Goal: Task Accomplishment & Management: Use online tool/utility

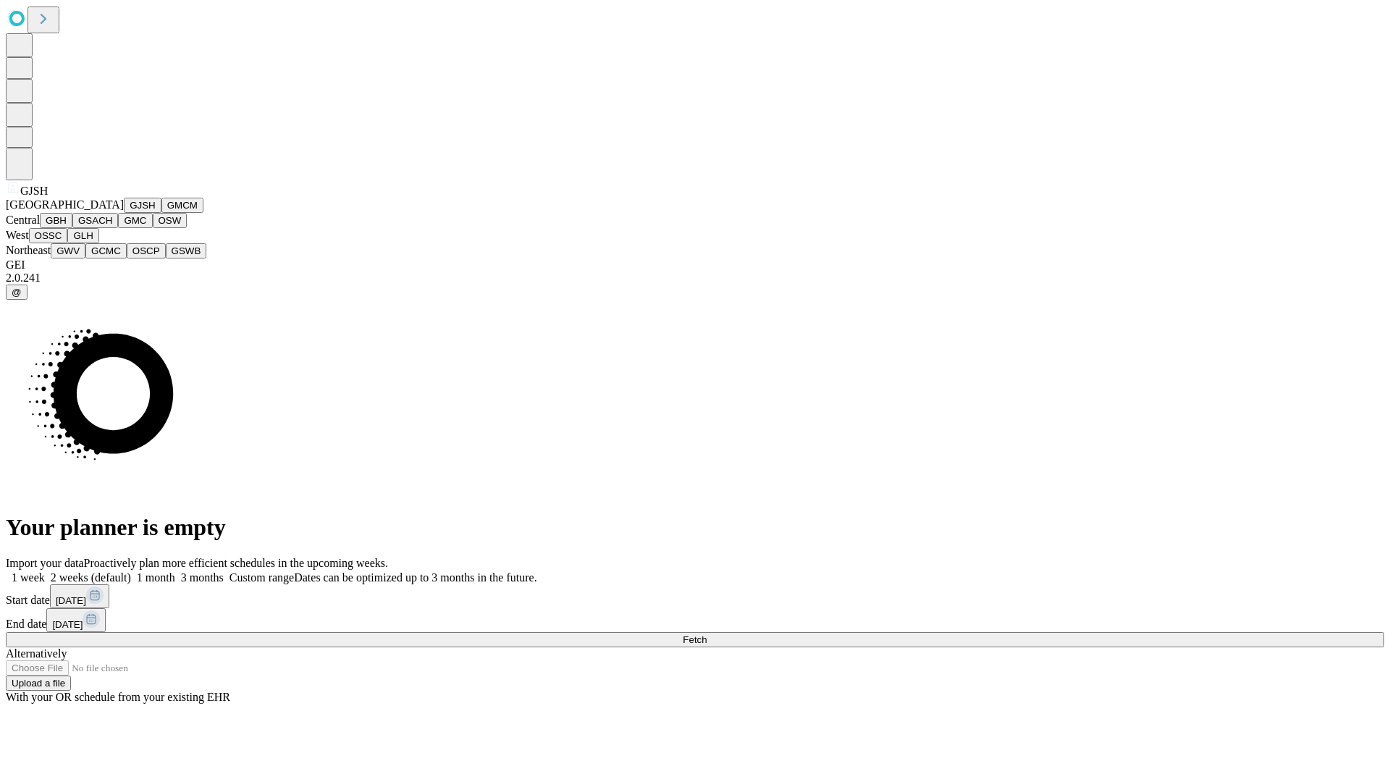
click at [124, 213] on button "GJSH" at bounding box center [143, 205] width 38 height 15
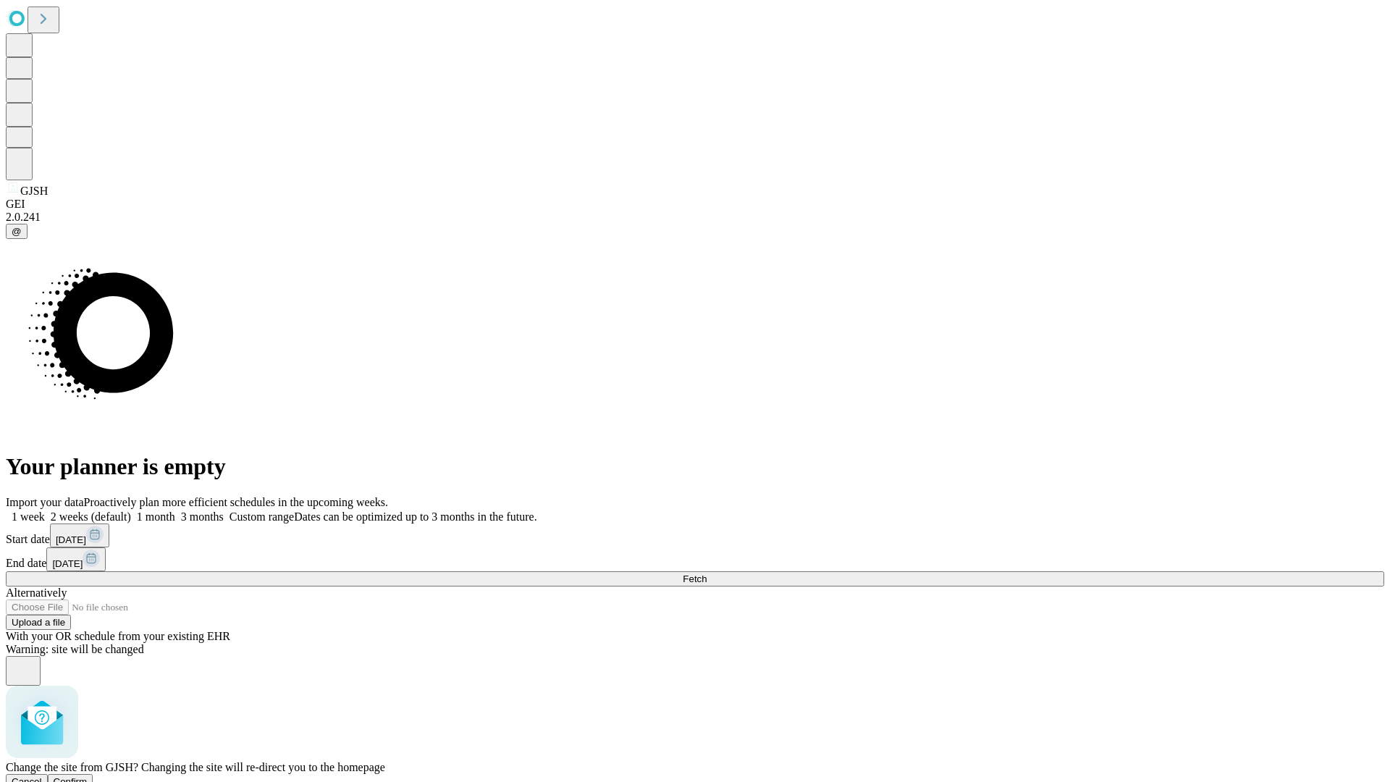
click at [88, 776] on span "Confirm" at bounding box center [71, 781] width 34 height 11
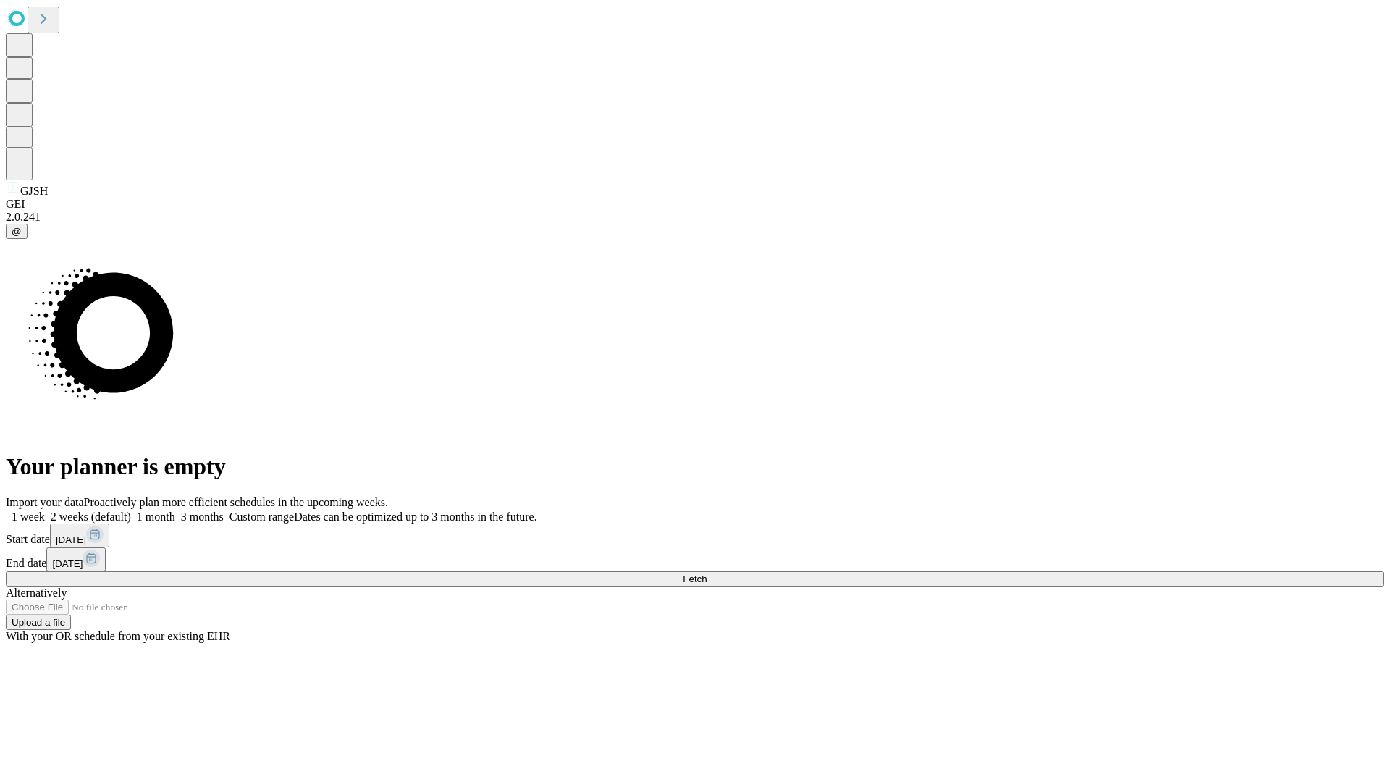
click at [175, 510] on label "1 month" at bounding box center [153, 516] width 44 height 12
click at [707, 573] on span "Fetch" at bounding box center [695, 578] width 24 height 11
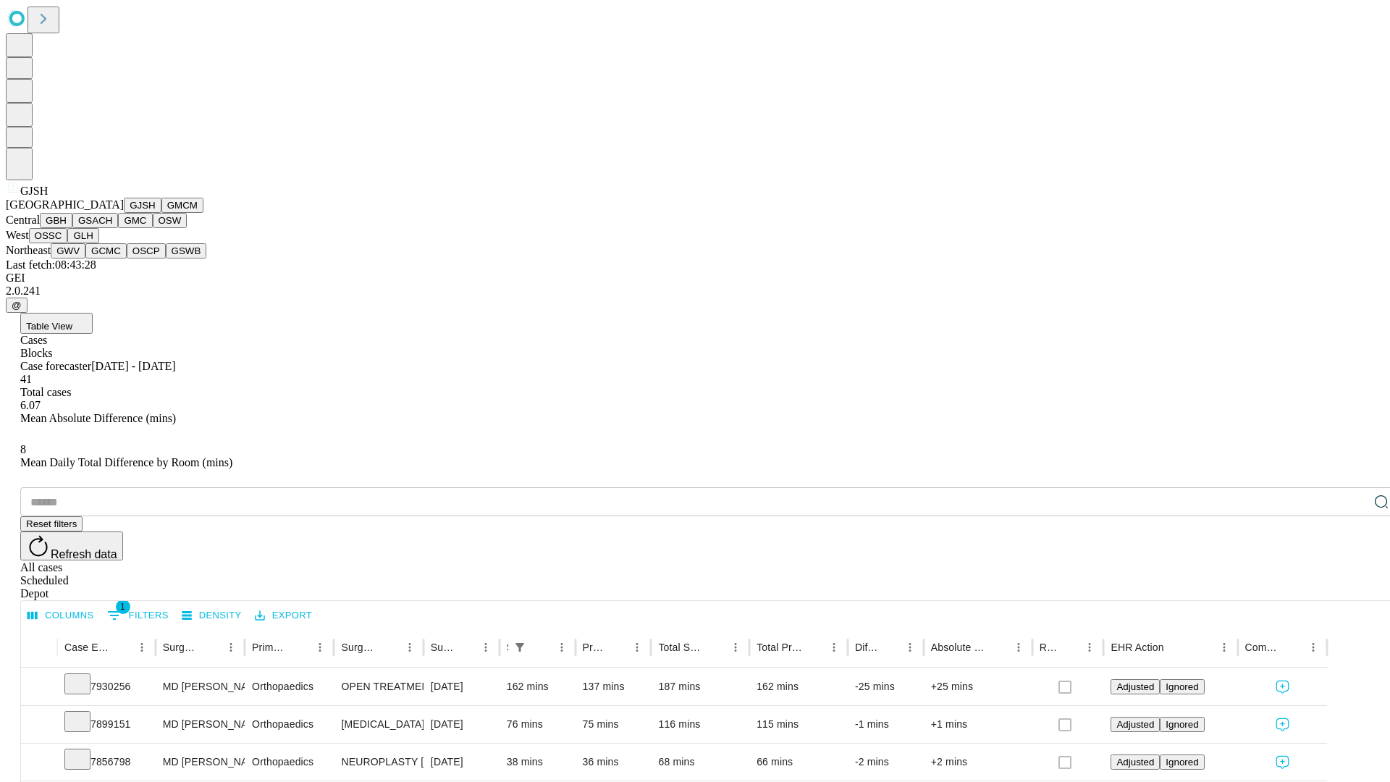
click at [161, 213] on button "GMCM" at bounding box center [182, 205] width 42 height 15
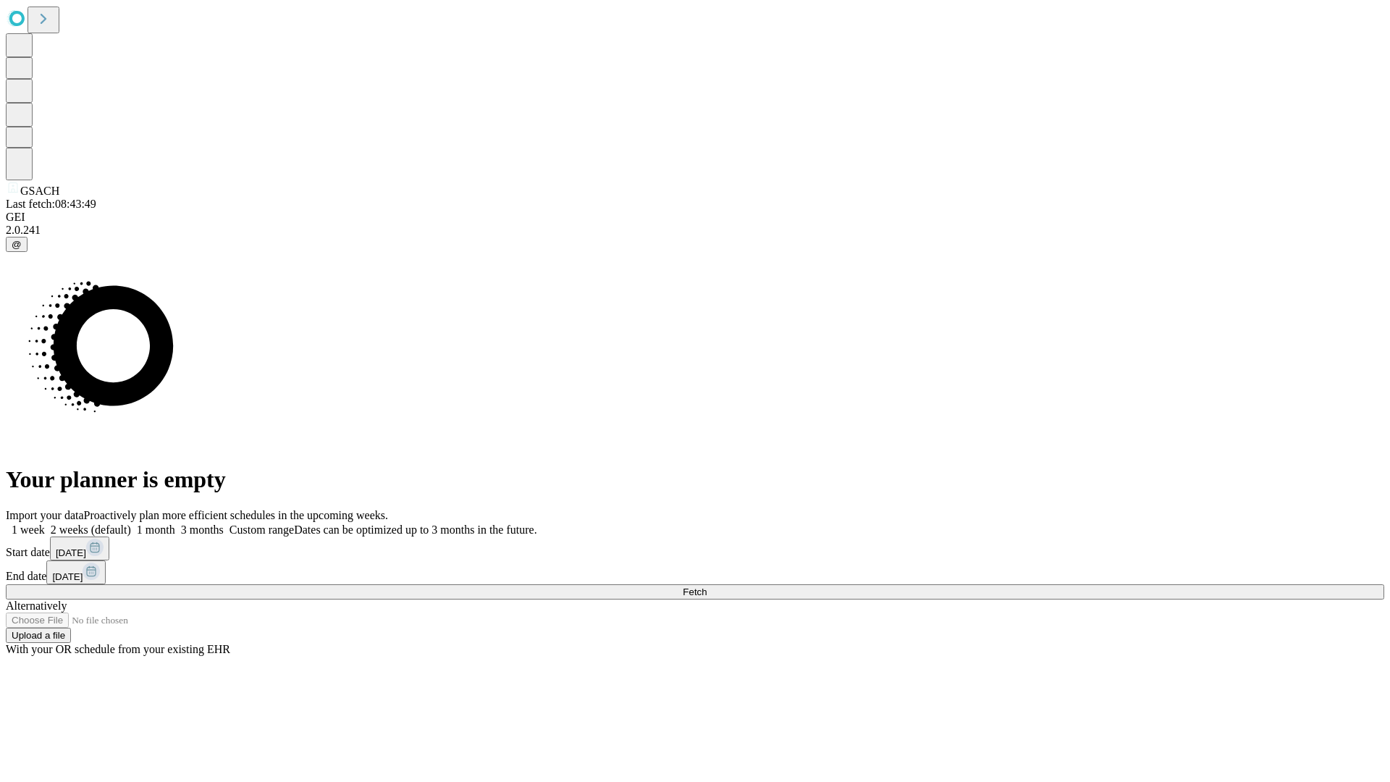
click at [707, 586] on span "Fetch" at bounding box center [695, 591] width 24 height 11
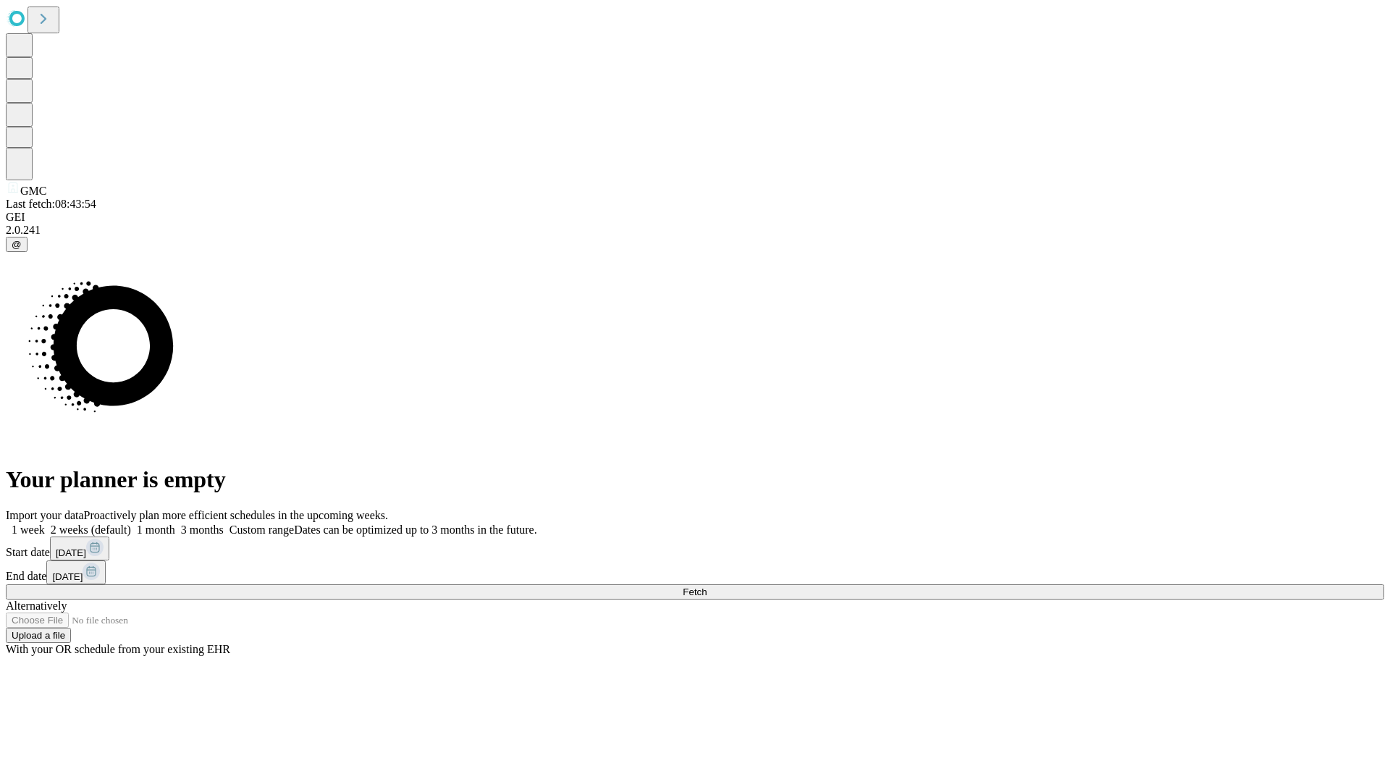
click at [707, 586] on span "Fetch" at bounding box center [695, 591] width 24 height 11
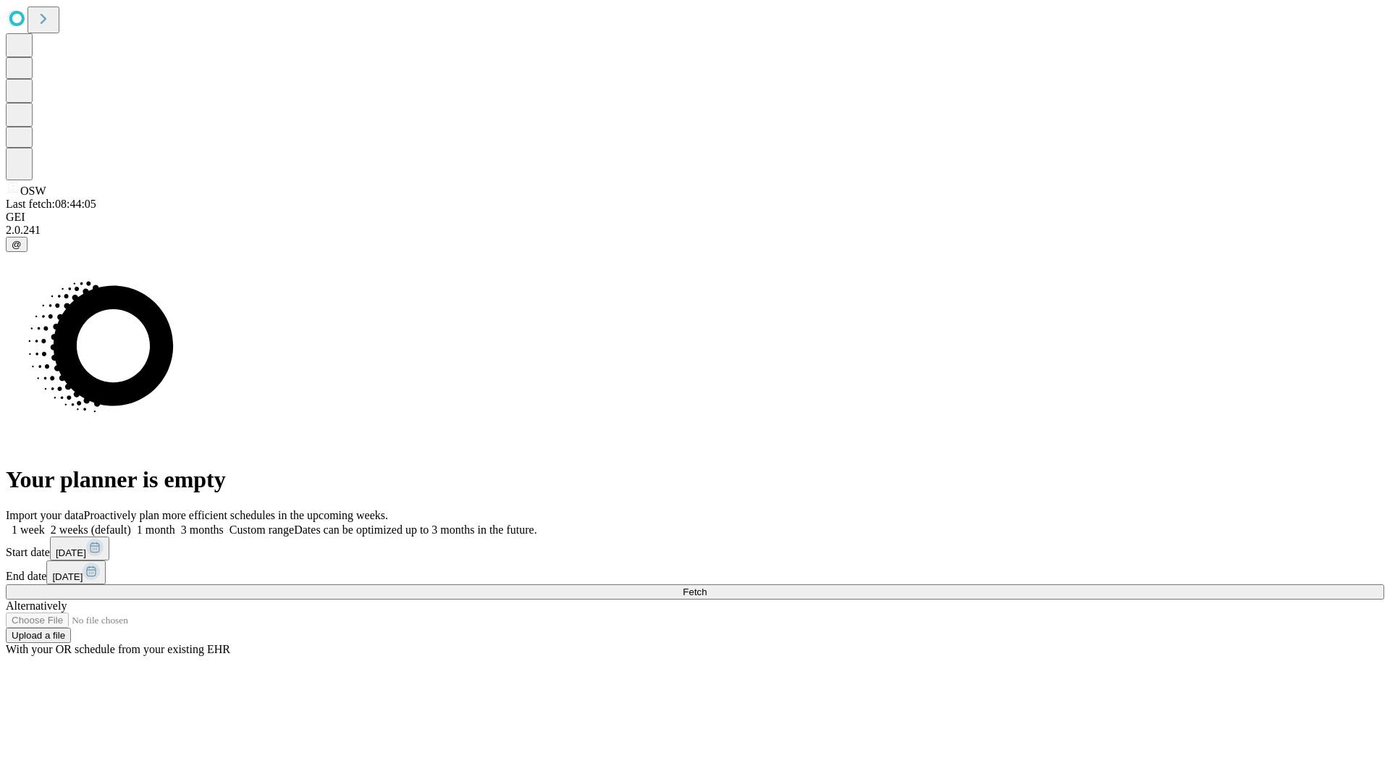
click at [175, 523] on label "1 month" at bounding box center [153, 529] width 44 height 12
click at [707, 586] on span "Fetch" at bounding box center [695, 591] width 24 height 11
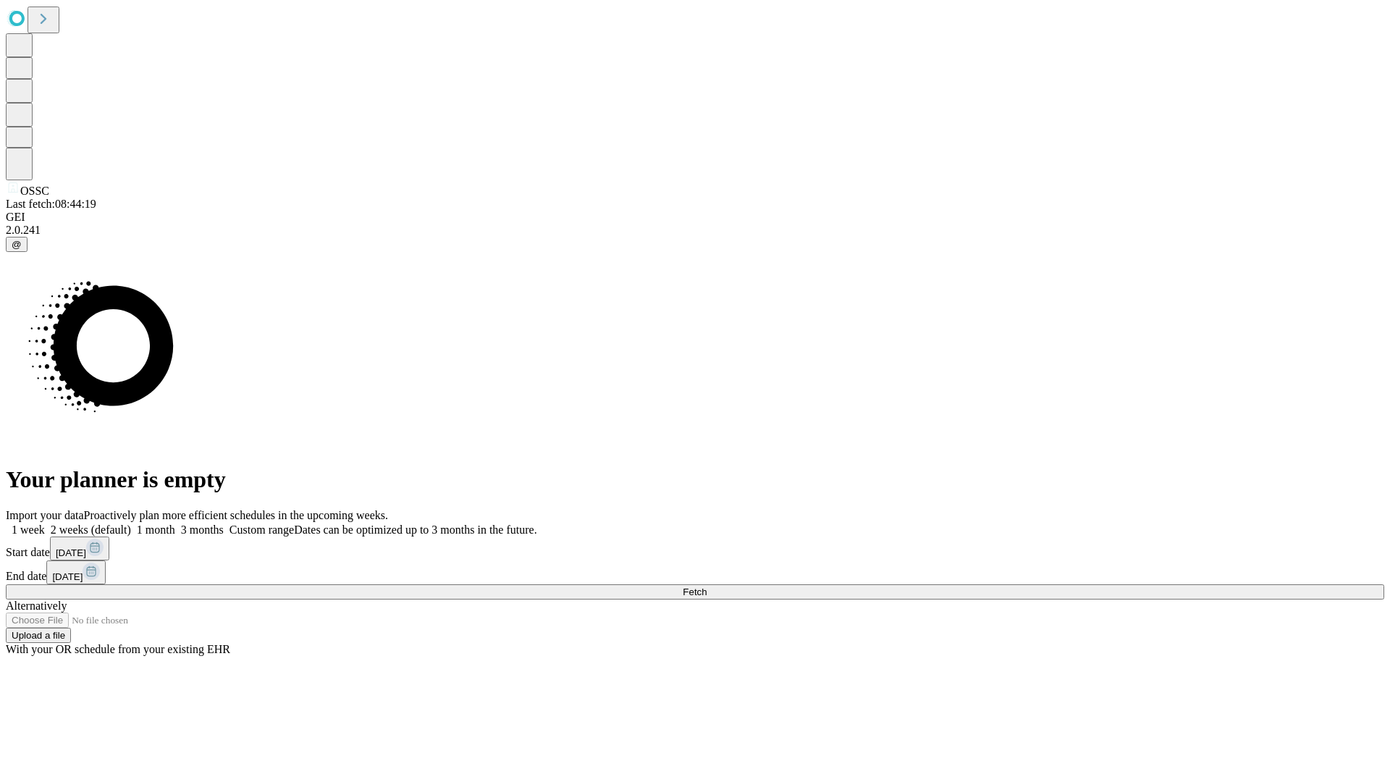
click at [707, 586] on span "Fetch" at bounding box center [695, 591] width 24 height 11
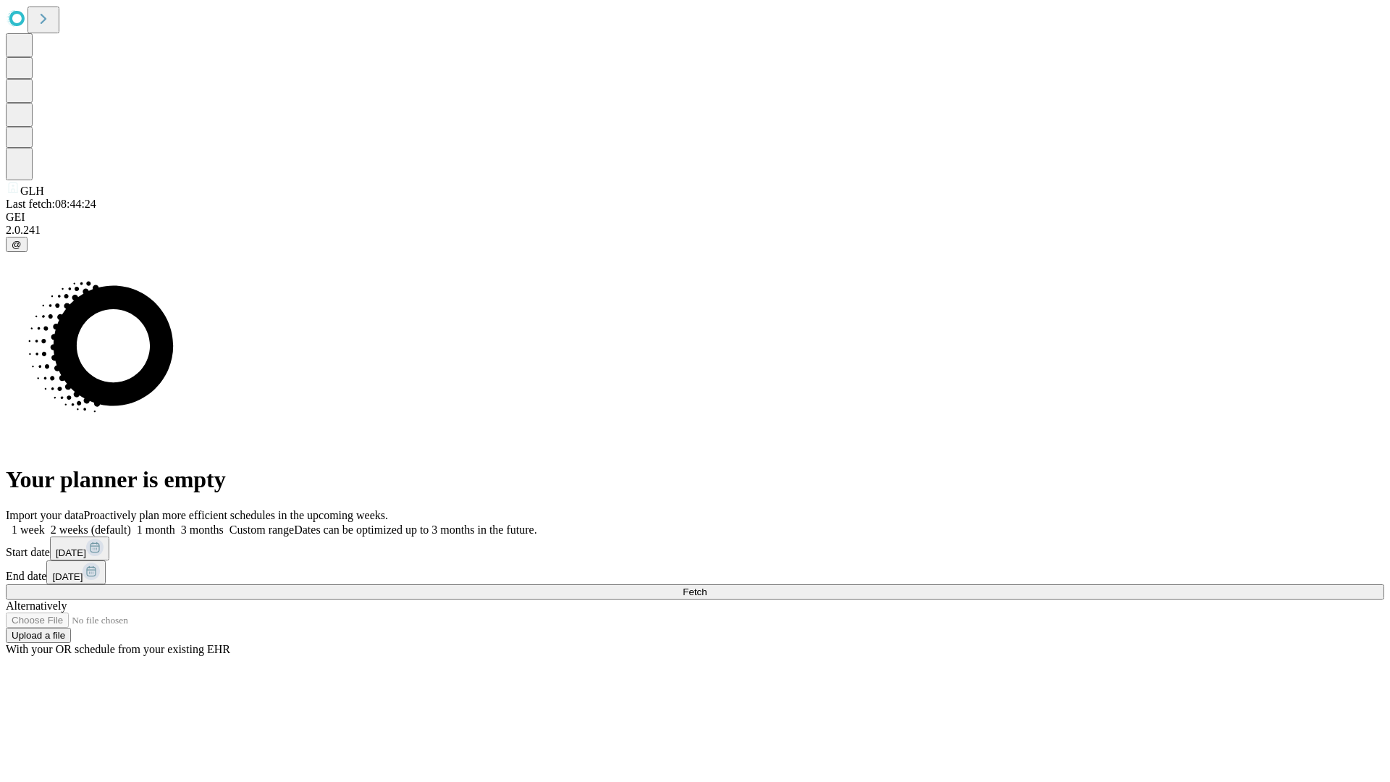
click at [175, 523] on label "1 month" at bounding box center [153, 529] width 44 height 12
click at [707, 586] on span "Fetch" at bounding box center [695, 591] width 24 height 11
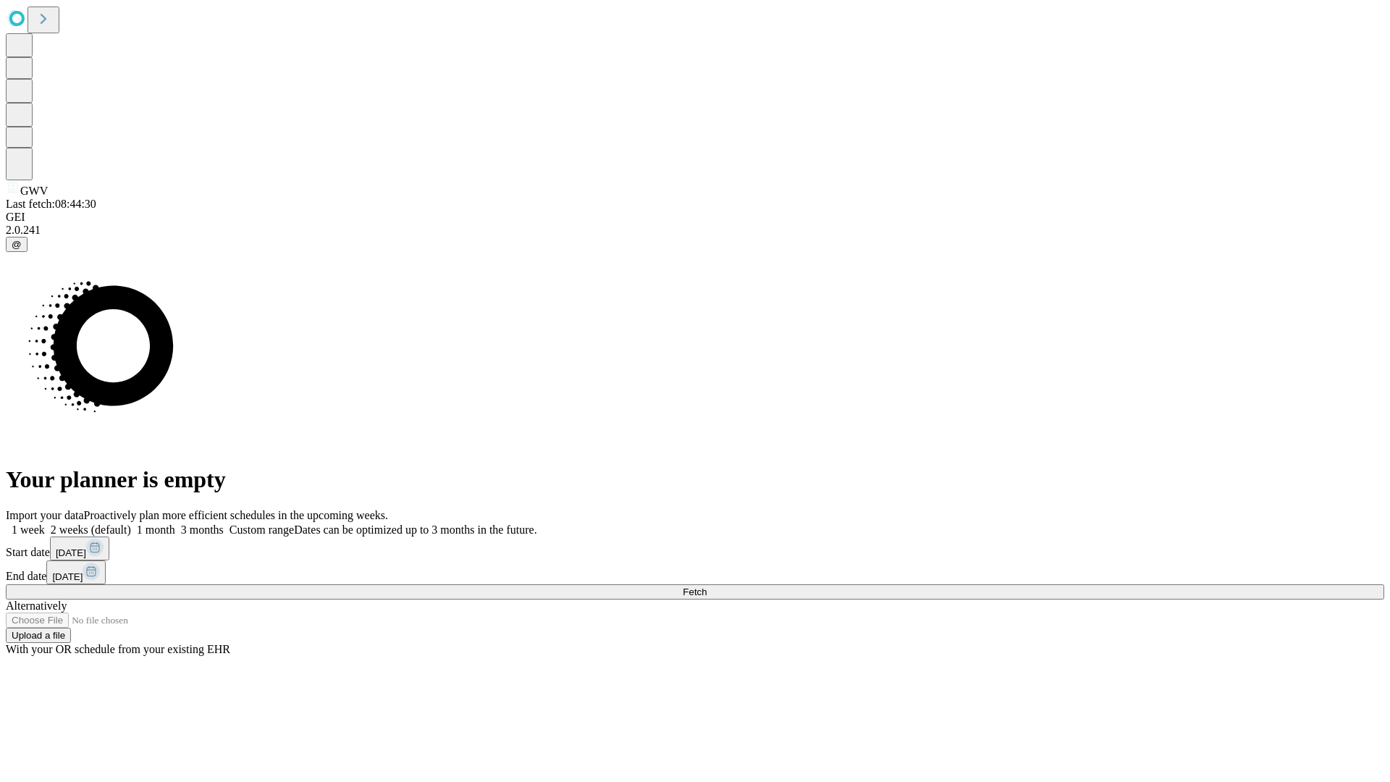
click at [175, 523] on label "1 month" at bounding box center [153, 529] width 44 height 12
click at [707, 586] on span "Fetch" at bounding box center [695, 591] width 24 height 11
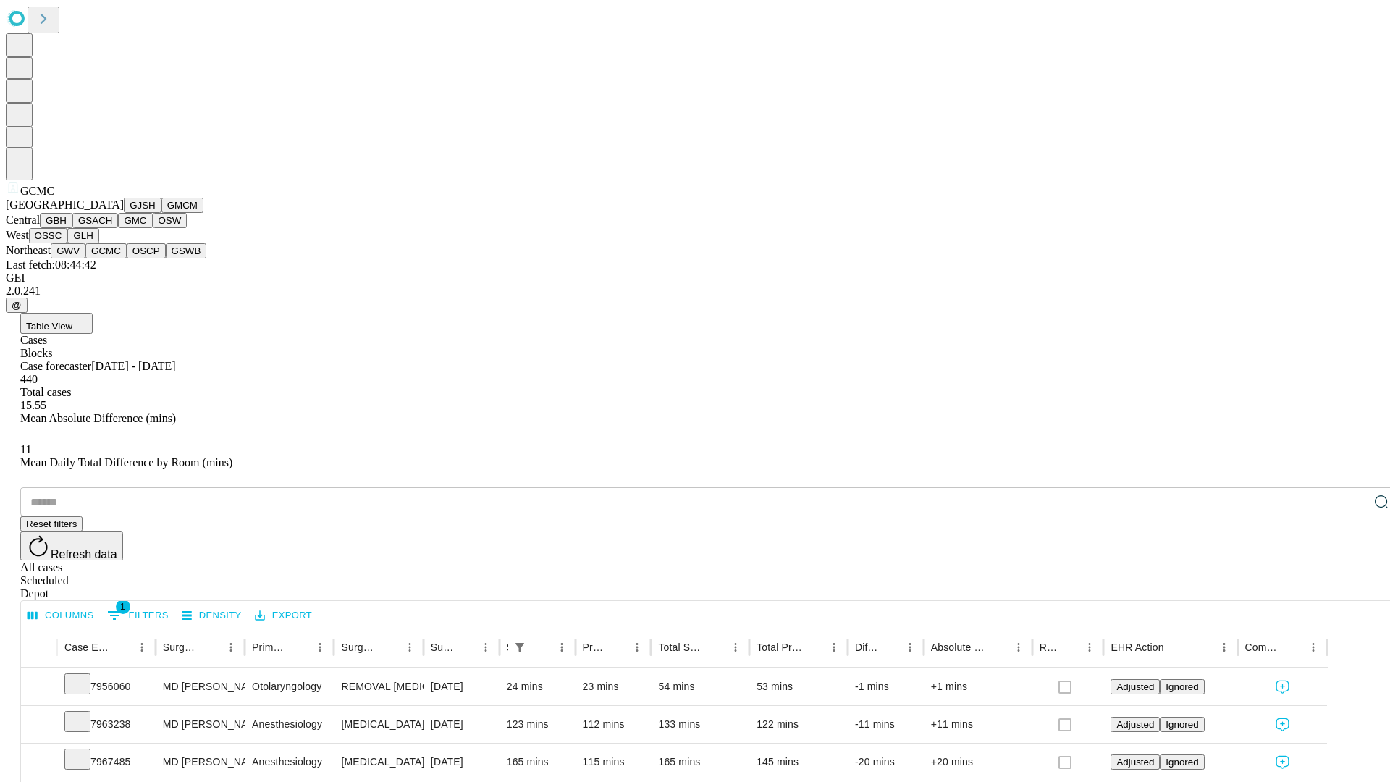
click at [127, 258] on button "OSCP" at bounding box center [146, 250] width 39 height 15
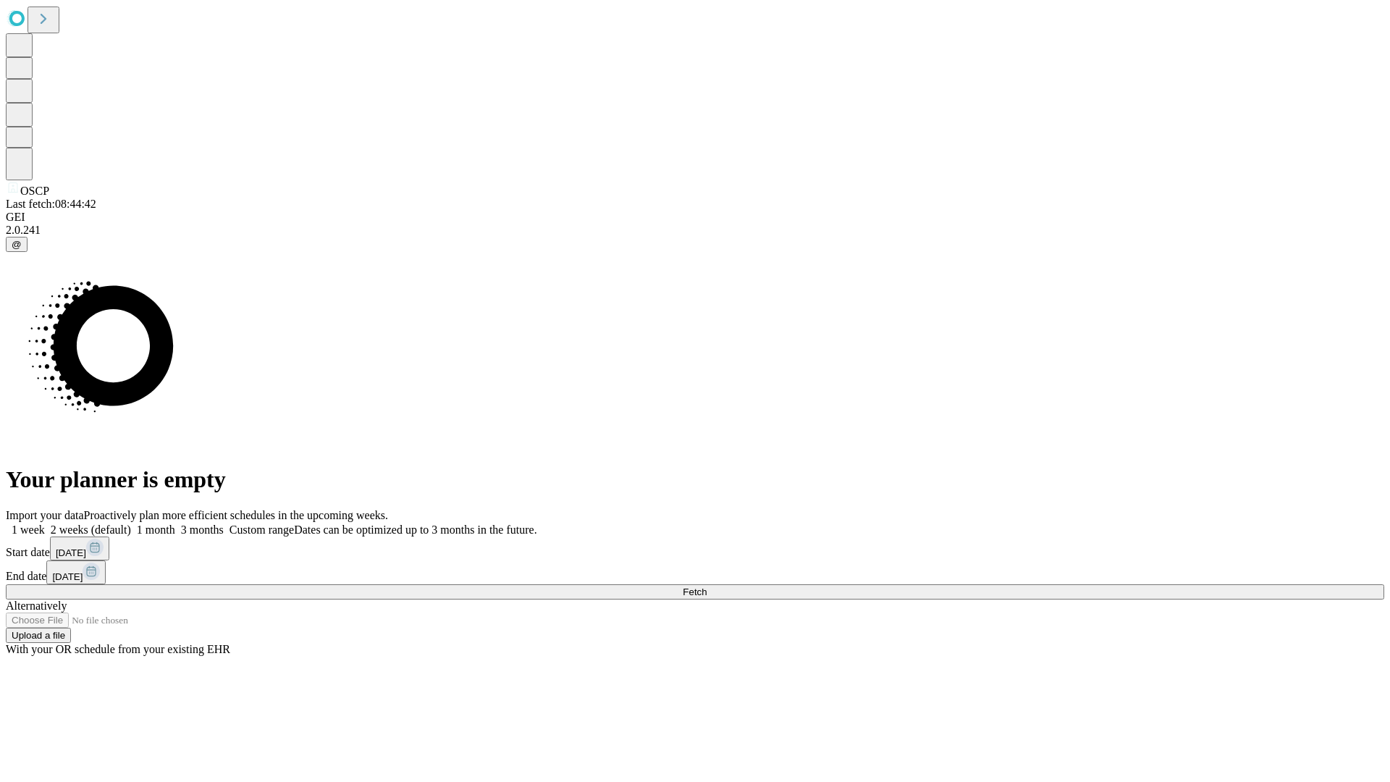
click at [175, 523] on label "1 month" at bounding box center [153, 529] width 44 height 12
click at [707, 586] on span "Fetch" at bounding box center [695, 591] width 24 height 11
